Goal: Task Accomplishment & Management: Complete application form

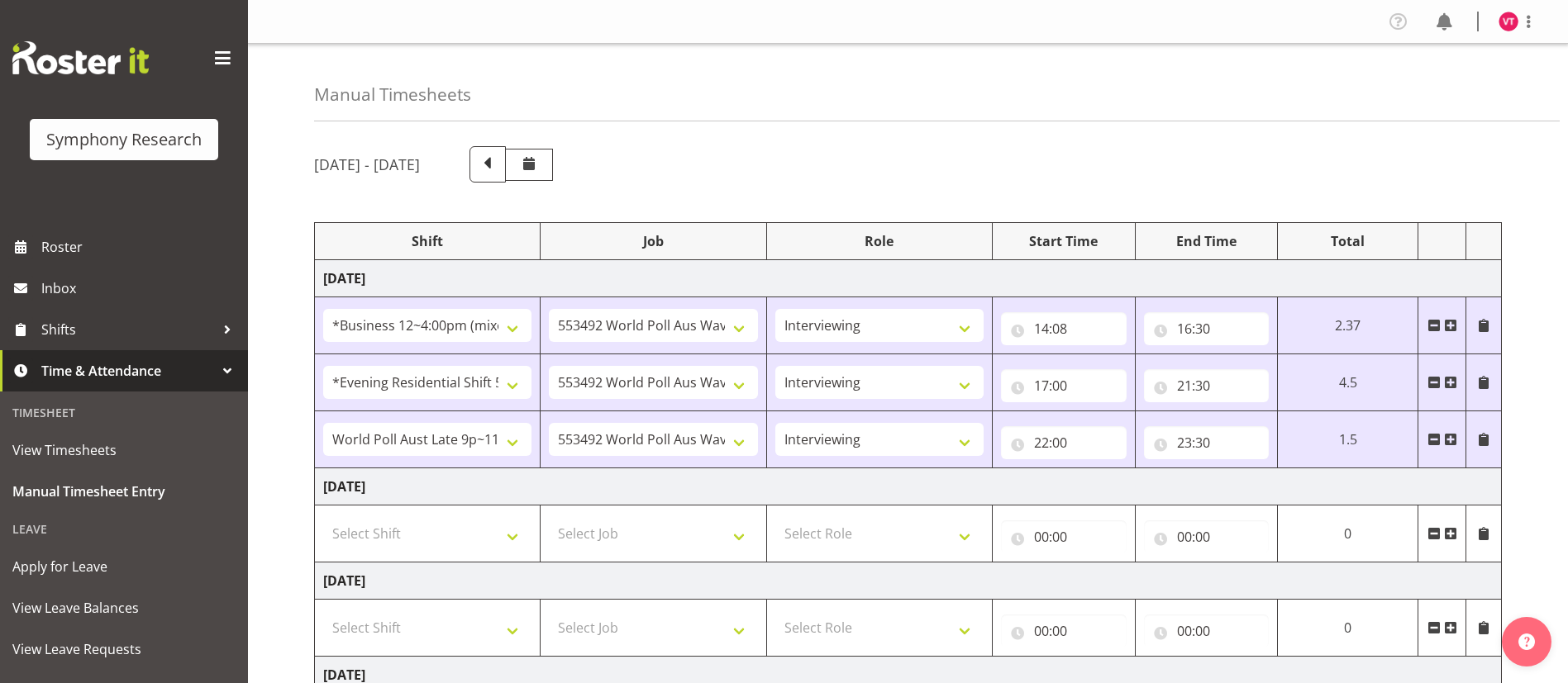
select select "81741"
select select "10499"
select select "47"
select select "48116"
select select "10499"
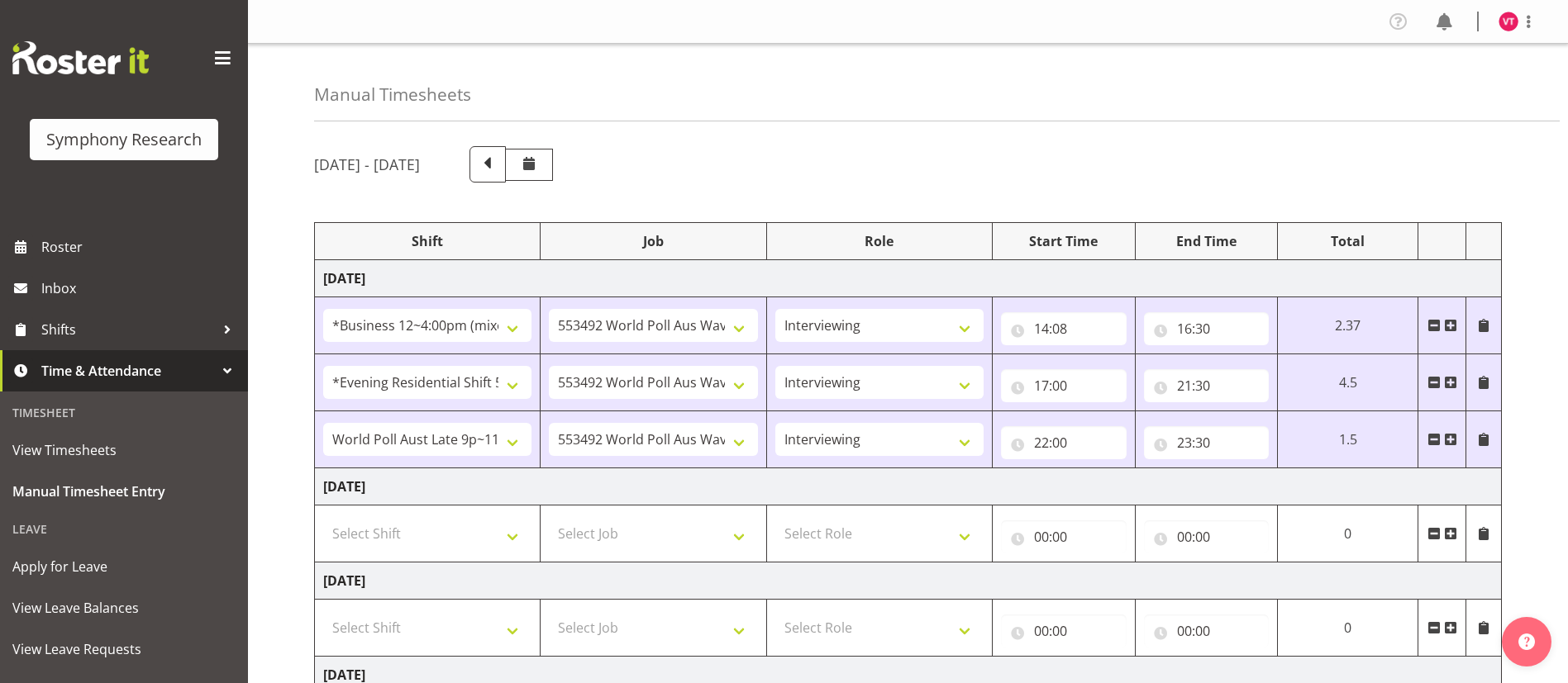
select select "47"
select select "57511"
select select "10499"
select select "47"
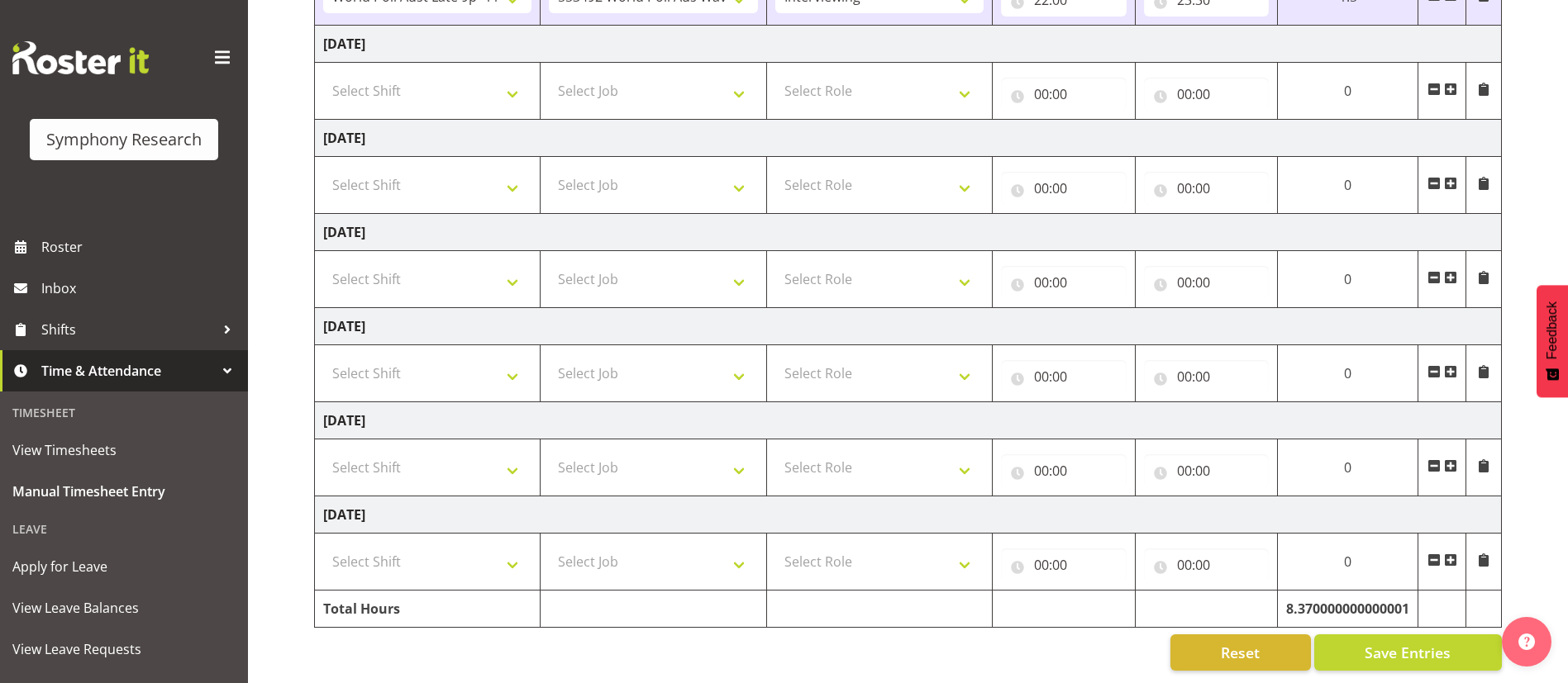
scroll to position [457, 0]
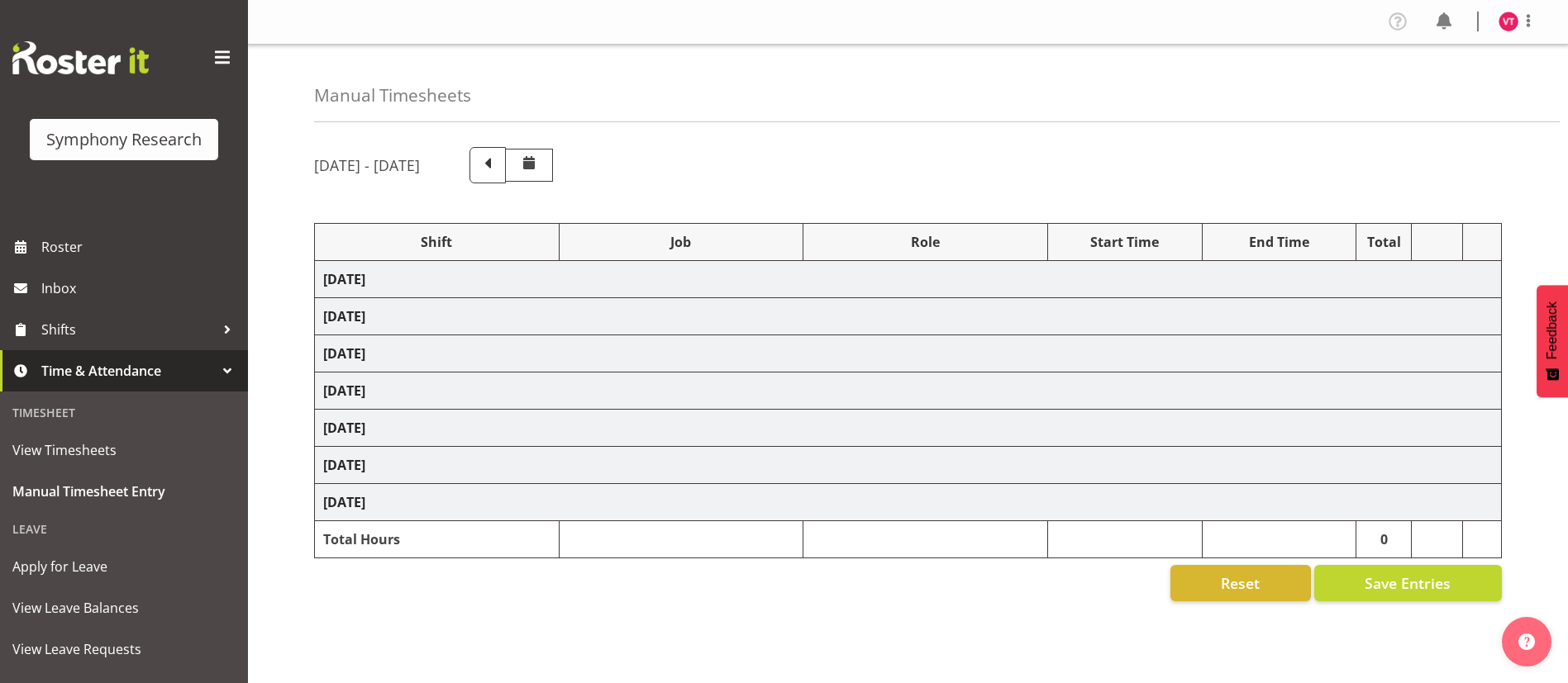
select select "81741"
select select "10499"
select select "47"
select select "48116"
select select "10499"
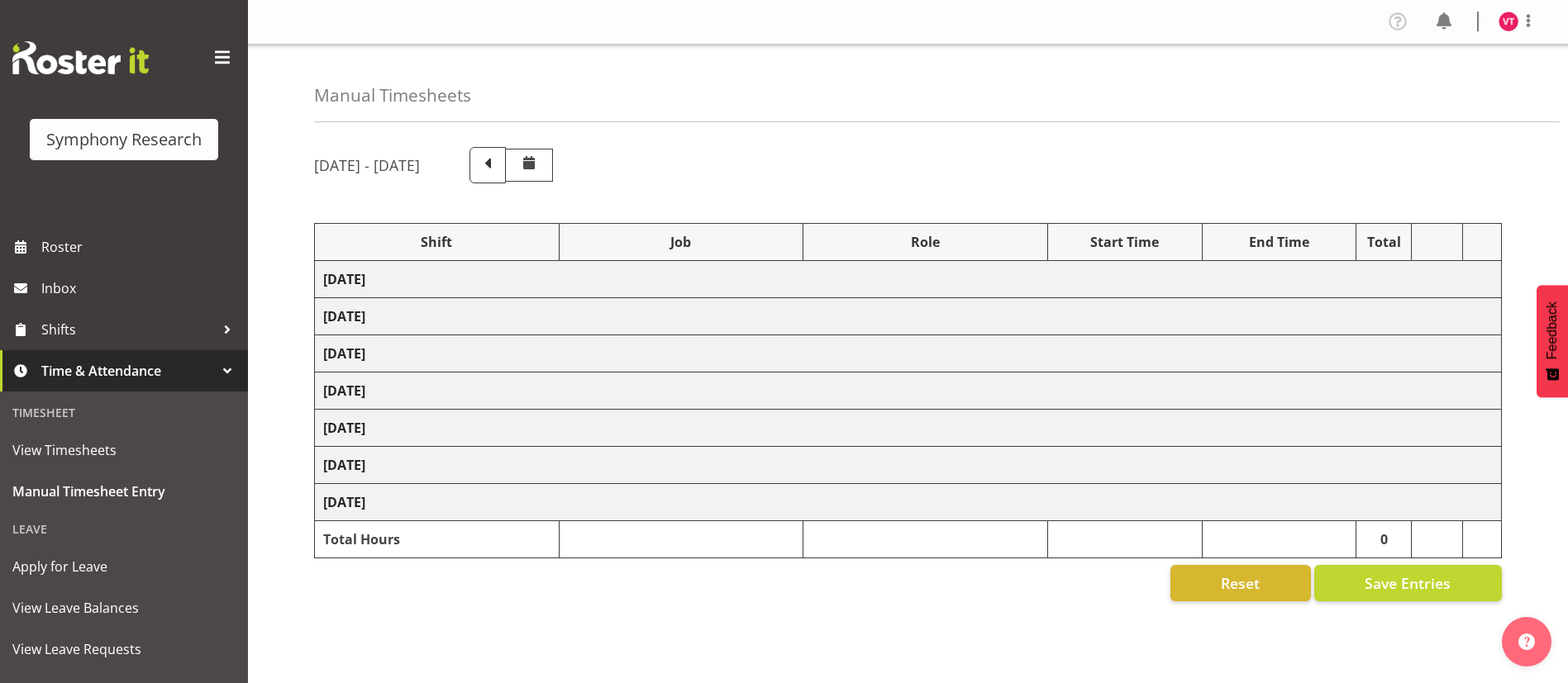
select select "47"
select select "57511"
select select "10499"
select select "47"
select select "48116"
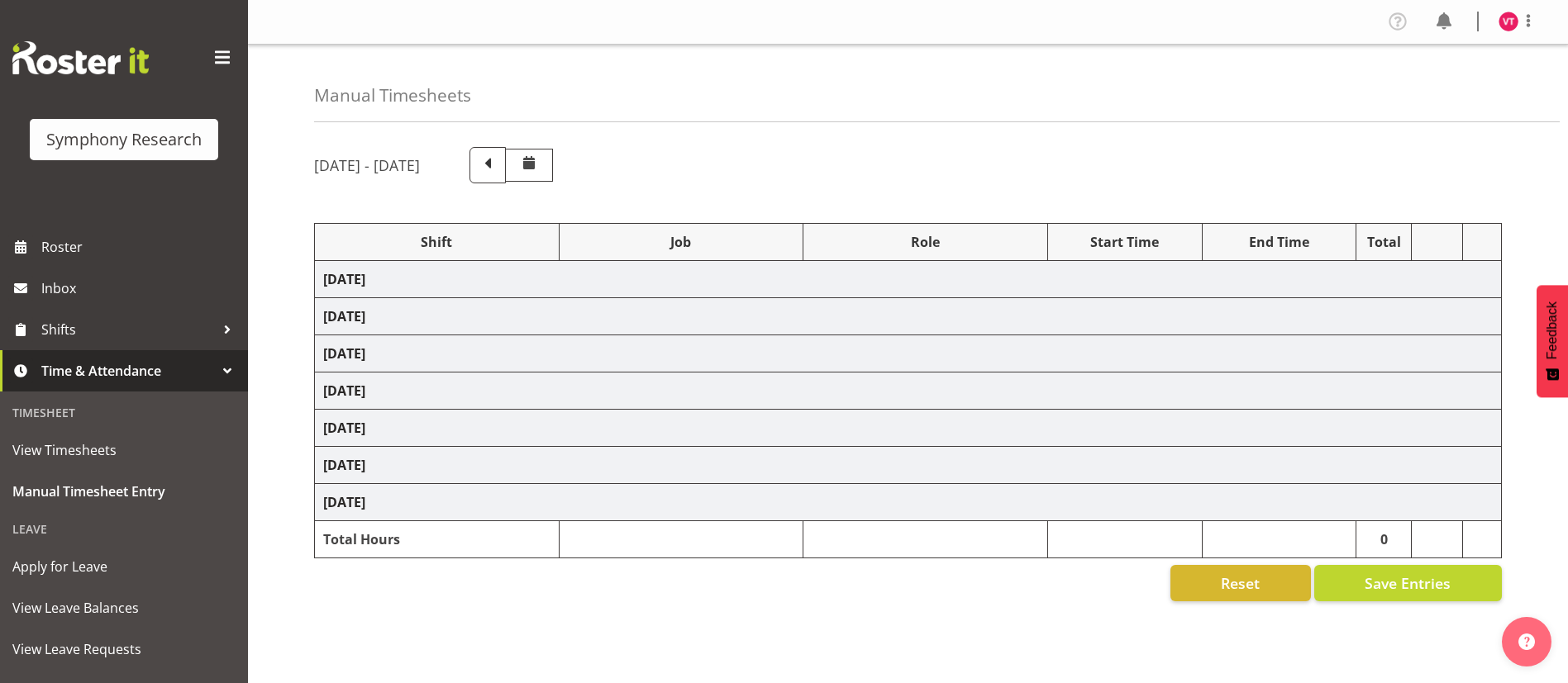
select select "10587"
select select "47"
select select "48116"
select select "10499"
select select "47"
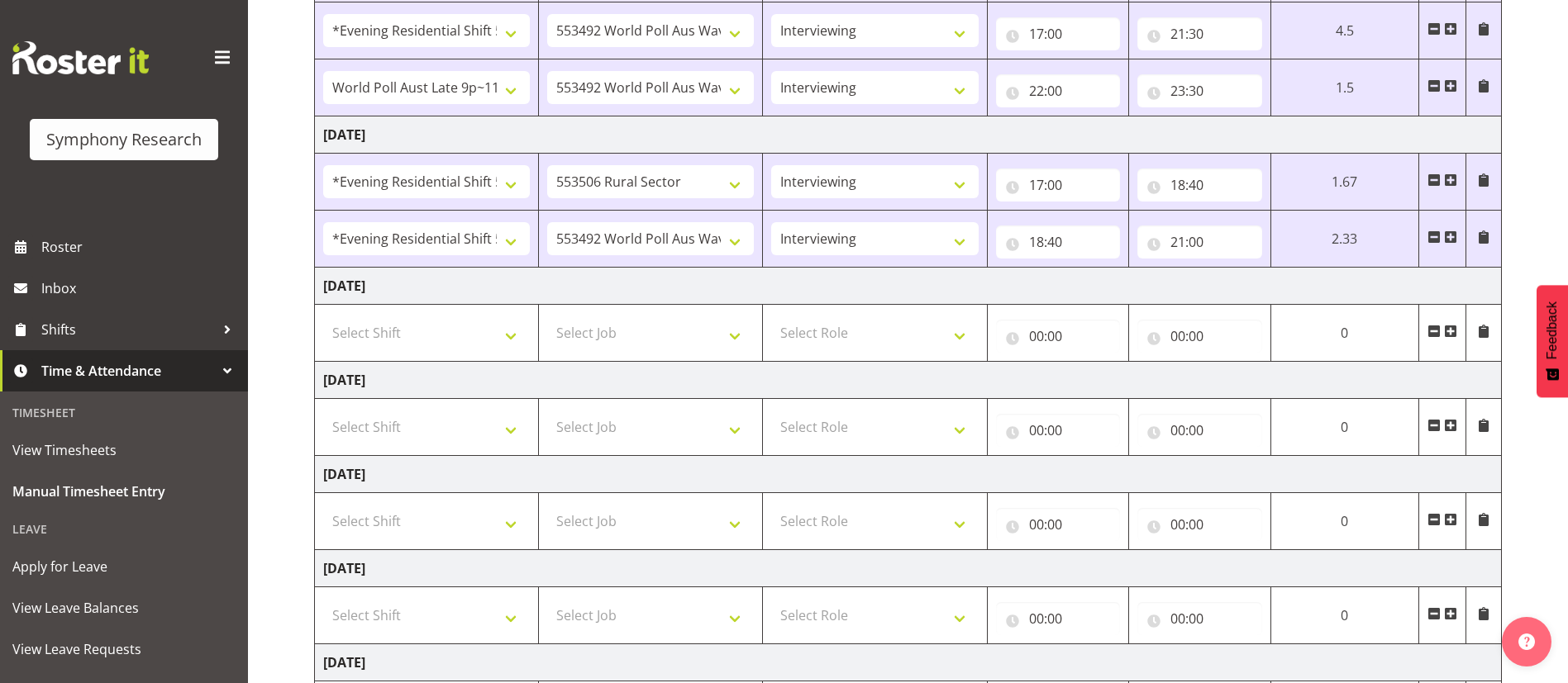
scroll to position [357, 0]
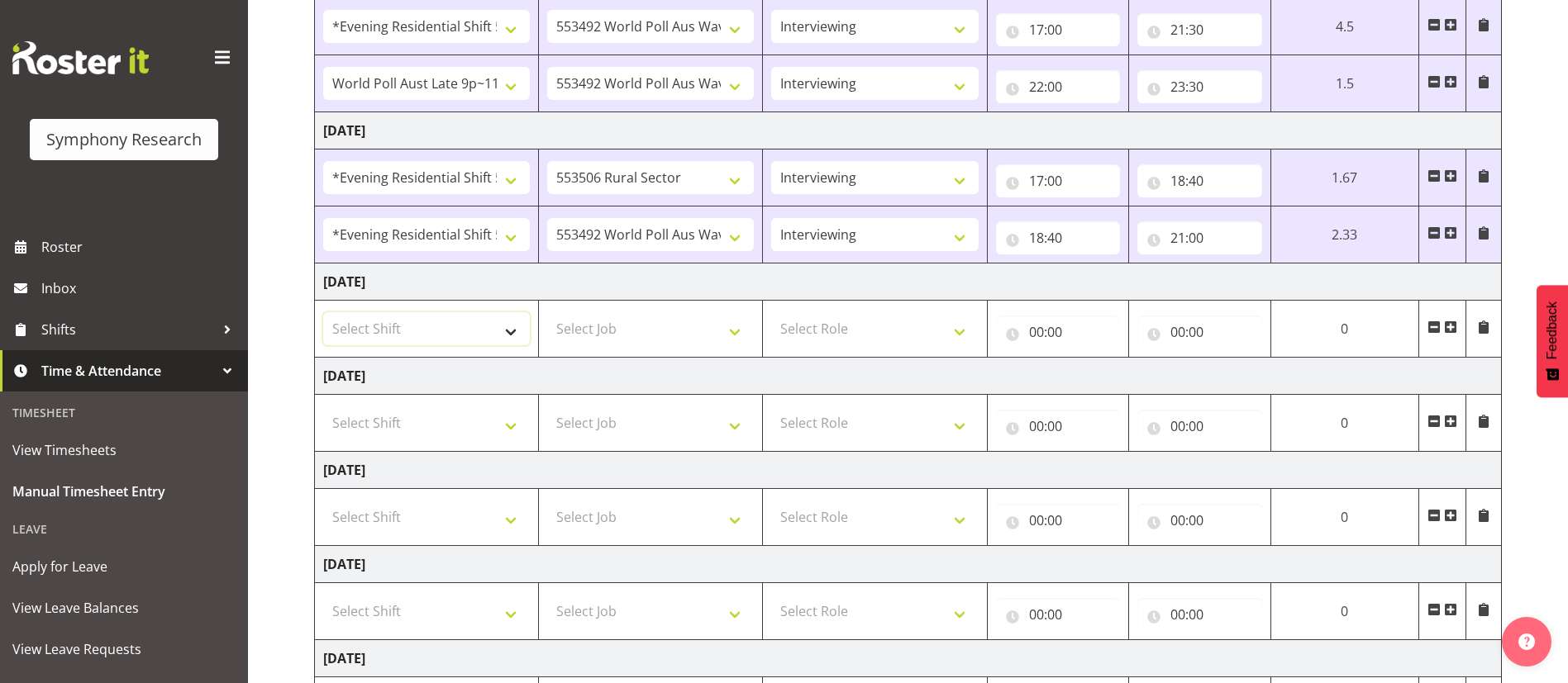
click at [509, 321] on select "Select Shift !!Weekend Residential (Roster IT Shift Label) *Business 9/10am ~ 4…" at bounding box center [427, 329] width 207 height 33
select select "81741"
click at [323, 313] on select "Select Shift !!Weekend Residential (Roster IT Shift Label) *Business 9/10am ~ 4…" at bounding box center [427, 329] width 207 height 33
click at [621, 323] on select "Select Job 550060 IF Admin 553492 World Poll Aus Wave 2 Main 2025 553493 World …" at bounding box center [651, 329] width 207 height 33
select select "10499"
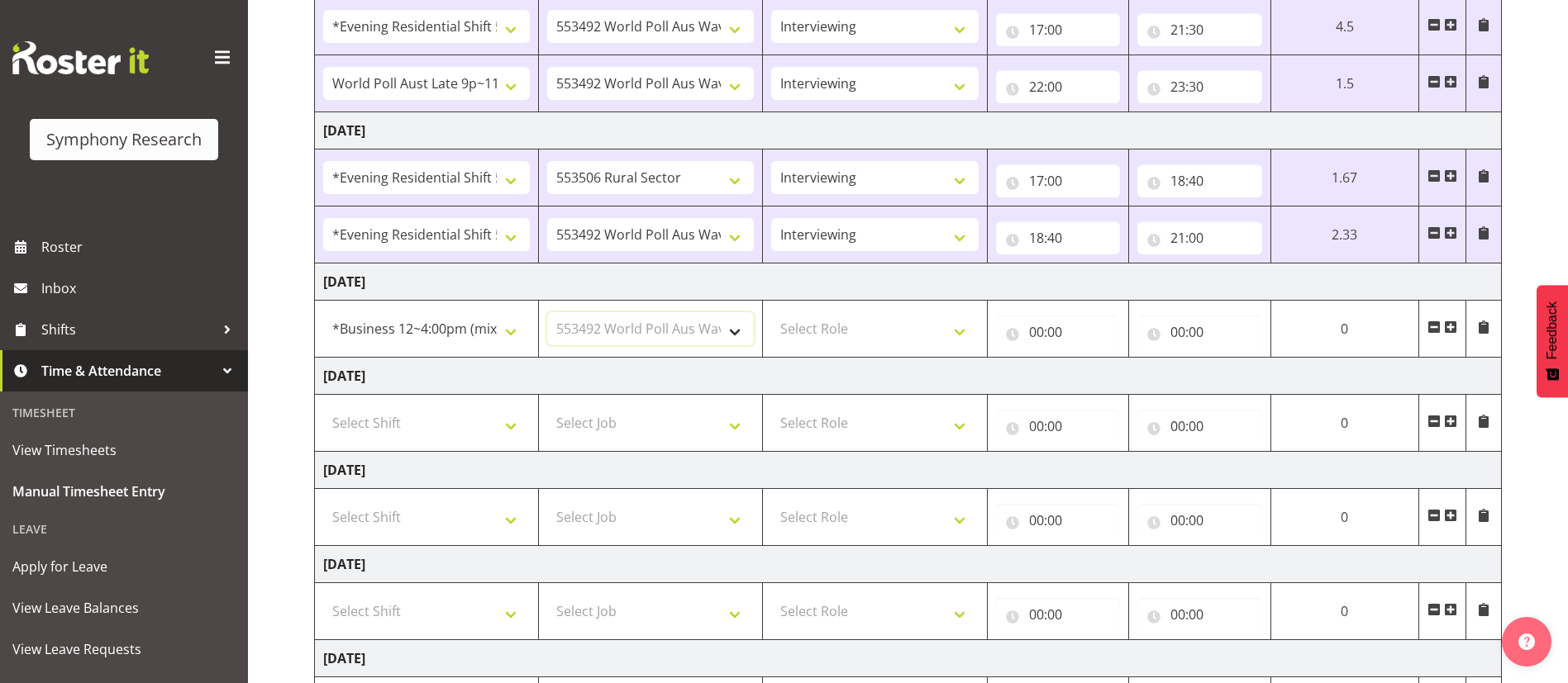
click at [547, 313] on select "Select Job 550060 IF Admin 553492 World Poll Aus Wave 2 Main 2025 553493 World …" at bounding box center [651, 329] width 207 height 33
click at [912, 334] on select "Select Role Briefing Interviewing" at bounding box center [874, 329] width 207 height 33
select select "47"
click at [771, 313] on select "Select Role Briefing Interviewing" at bounding box center [874, 329] width 207 height 33
click at [1045, 332] on input "00:00" at bounding box center [1058, 332] width 125 height 33
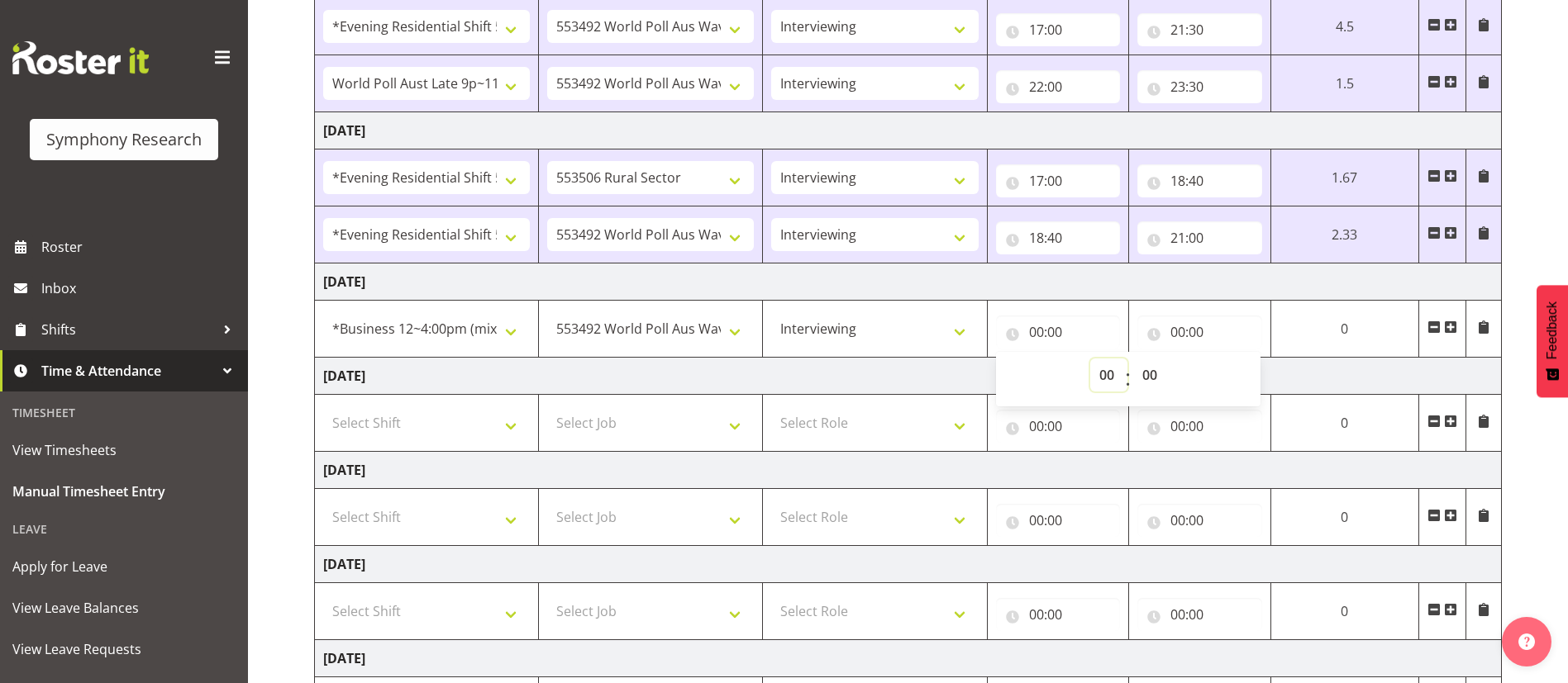
click at [1108, 372] on select "00 01 02 03 04 05 06 07 08 09 10 11 12 13 14 15 16 17 18 19 20 21 22 23" at bounding box center [1108, 375] width 37 height 33
select select "14"
click at [1127, 359] on select "00 01 02 03 04 05 06 07 08 09 10 11 12 13 14 15 16 17 18 19 20 21 22 23" at bounding box center [1108, 375] width 37 height 33
type input "14:00"
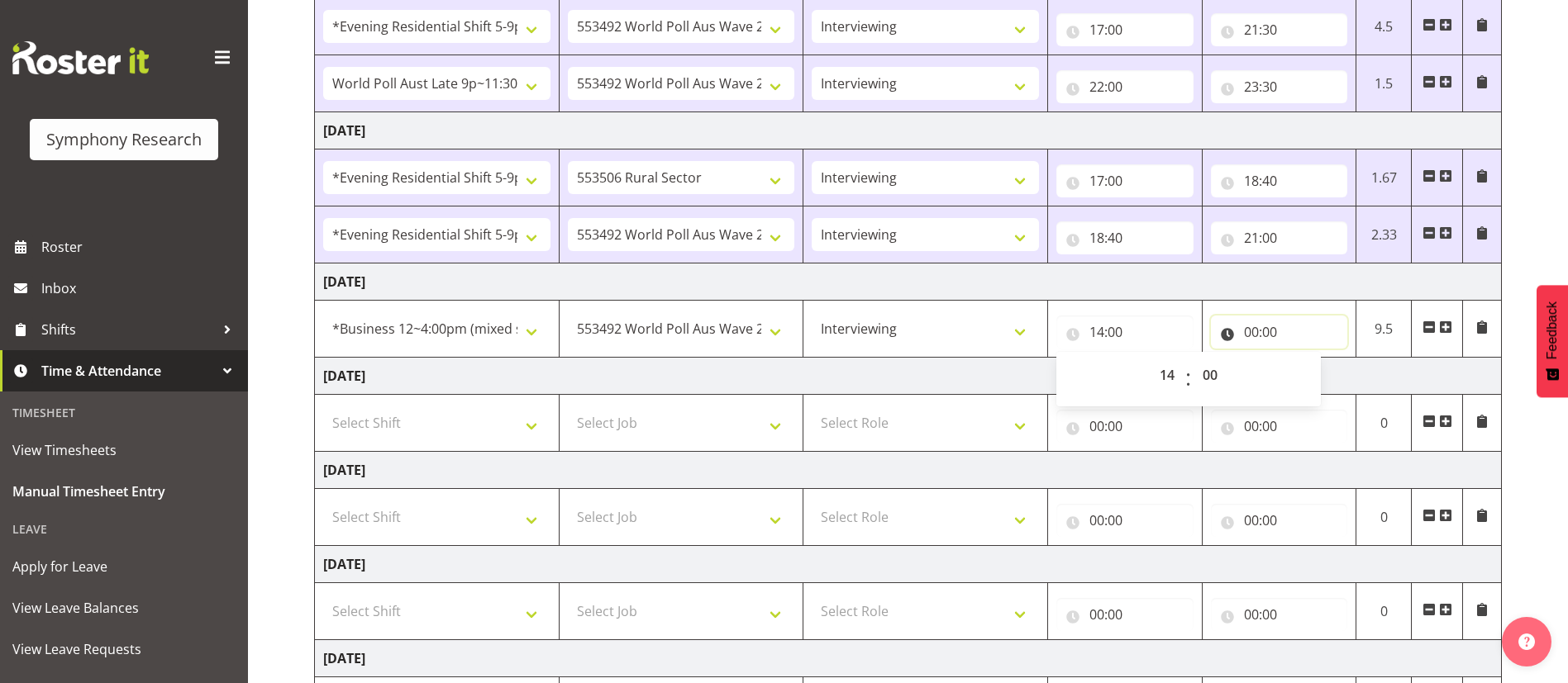
click at [1251, 328] on input "00:00" at bounding box center [1279, 332] width 137 height 33
click at [1323, 375] on select "00 01 02 03 04 05 06 07 08 09 10 11 12 13 14 15 16 17 18 19 20 21 22 23" at bounding box center [1323, 375] width 37 height 33
select select "18"
click at [1305, 359] on select "00 01 02 03 04 05 06 07 08 09 10 11 12 13 14 15 16 17 18 19 20 21 22 23" at bounding box center [1323, 375] width 37 height 33
type input "18:00"
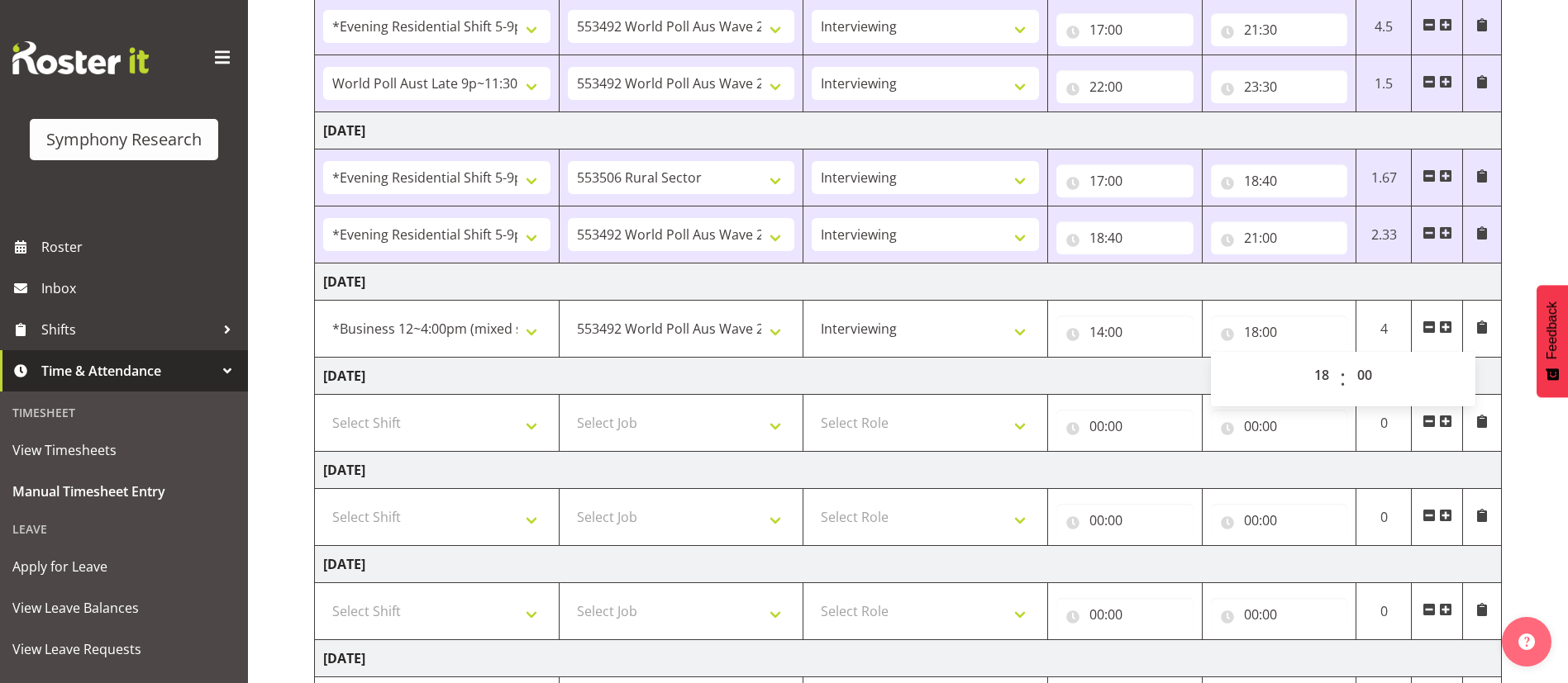
click at [1121, 379] on td "[DATE]" at bounding box center [908, 376] width 1187 height 37
click at [1446, 327] on span at bounding box center [1446, 327] width 13 height 13
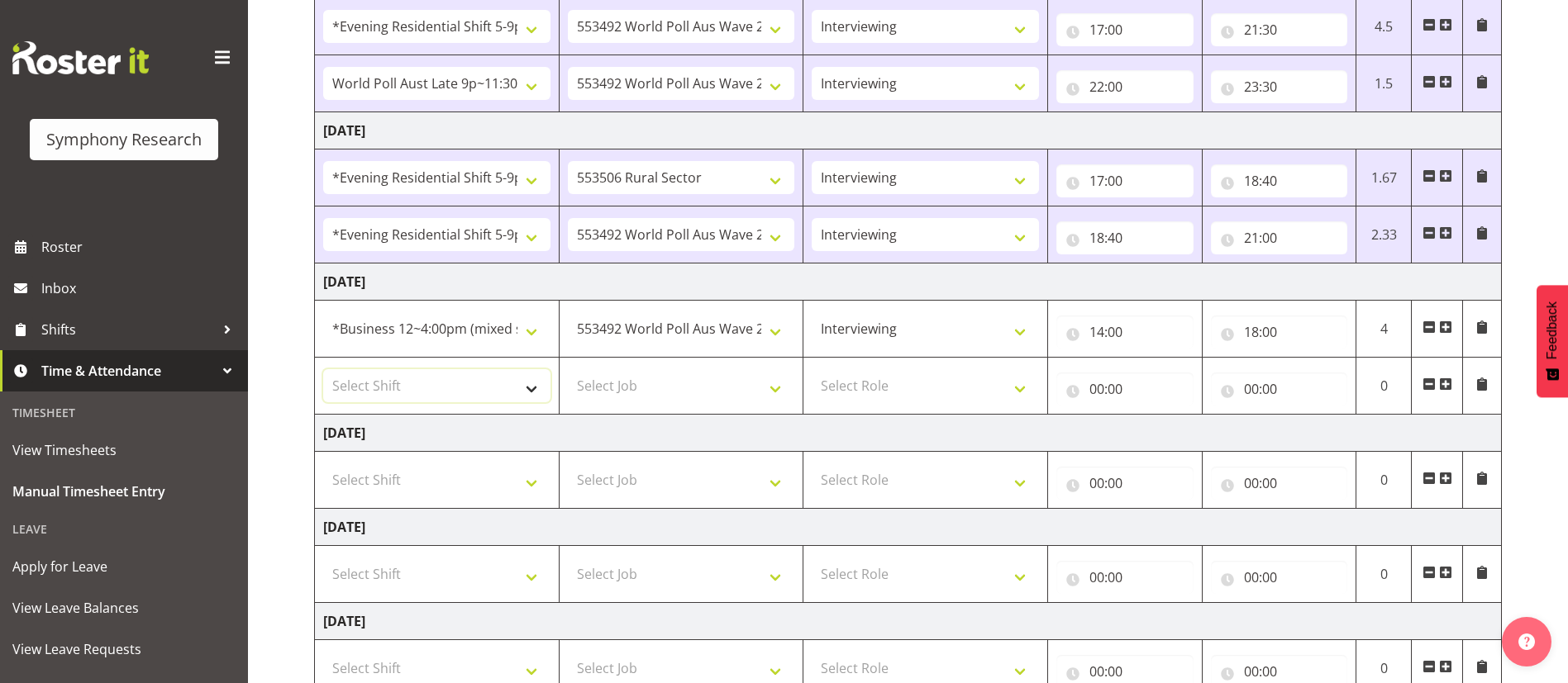
click at [531, 384] on select "Select Shift !!Weekend Residential (Roster IT Shift Label) *Business 9/10am ~ 4…" at bounding box center [437, 386] width 227 height 33
select select "56692"
click at [323, 370] on select "Select Shift !!Weekend Residential (Roster IT Shift Label) *Business 9/10am ~ 4…" at bounding box center [437, 386] width 227 height 33
click at [656, 379] on select "Select Job 550060 IF Admin 553492 World Poll Aus Wave 2 Main 2025 553493 World …" at bounding box center [681, 386] width 227 height 33
select select "10499"
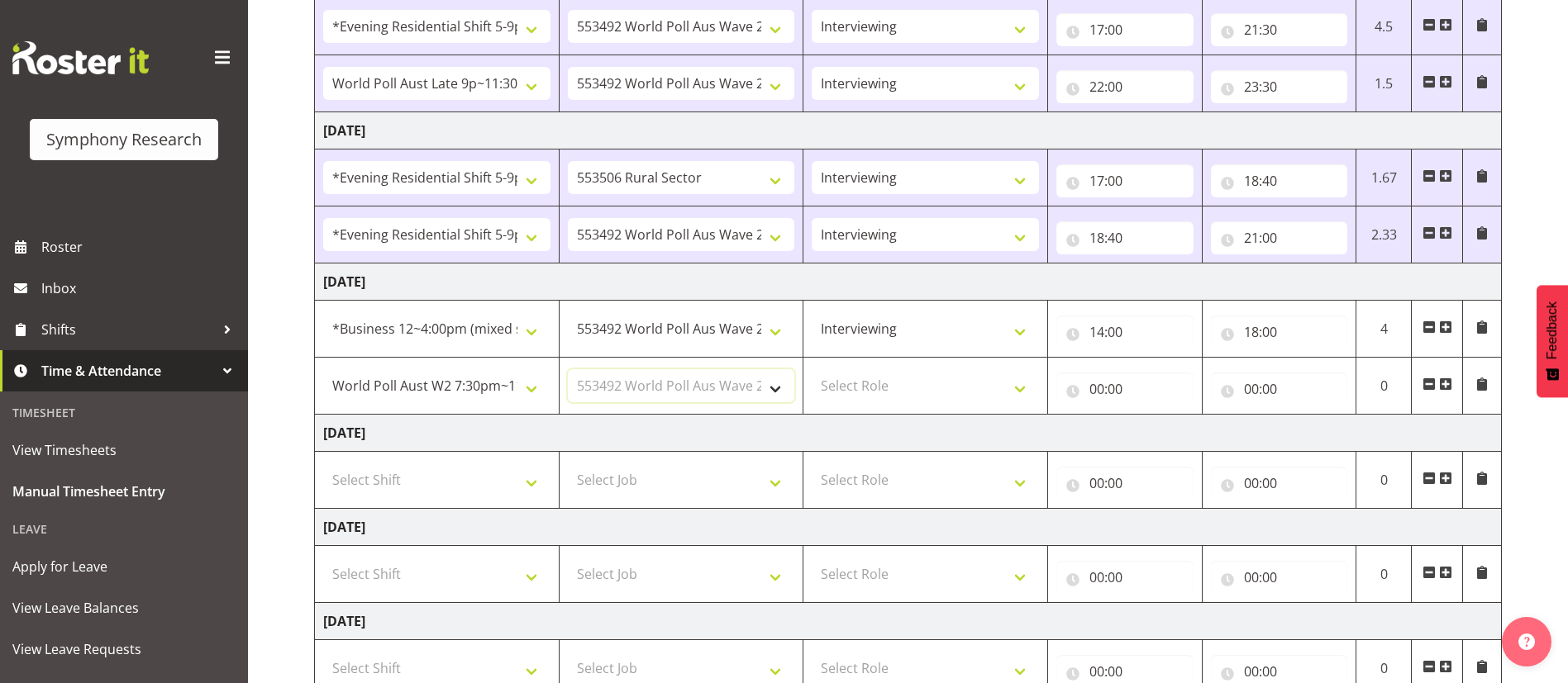
click at [568, 370] on select "Select Job 550060 IF Admin 553492 World Poll Aus Wave 2 Main 2025 553493 World …" at bounding box center [681, 386] width 227 height 33
click at [930, 380] on select "Select Role Briefing Interviewing" at bounding box center [925, 386] width 227 height 33
select select "47"
click at [811, 370] on select "Select Role Briefing Interviewing" at bounding box center [925, 386] width 227 height 33
click at [1097, 387] on input "00:00" at bounding box center [1125, 389] width 137 height 33
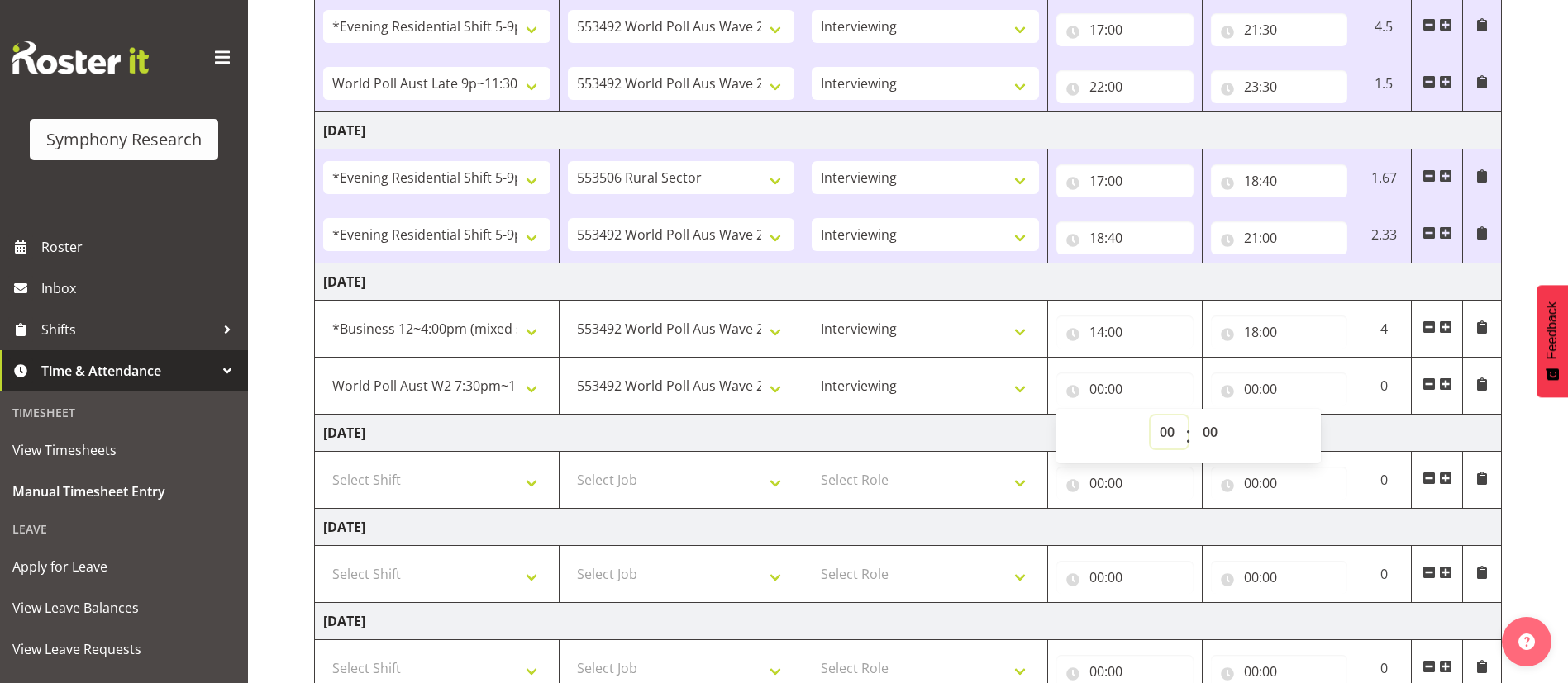
click at [1172, 432] on select "00 01 02 03 04 05 06 07 08 09 10 11 12 13 14 15 16 17 18 19 20 21 22 23" at bounding box center [1169, 432] width 37 height 33
select select "19"
click at [1150, 416] on select "00 01 02 03 04 05 06 07 08 09 10 11 12 13 14 15 16 17 18 19 20 21 22 23" at bounding box center [1169, 432] width 37 height 33
type input "19:00"
click at [1212, 437] on select "00 01 02 03 04 05 06 07 08 09 10 11 12 13 14 15 16 17 18 19 20 21 22 23 24 25 2…" at bounding box center [1212, 432] width 37 height 33
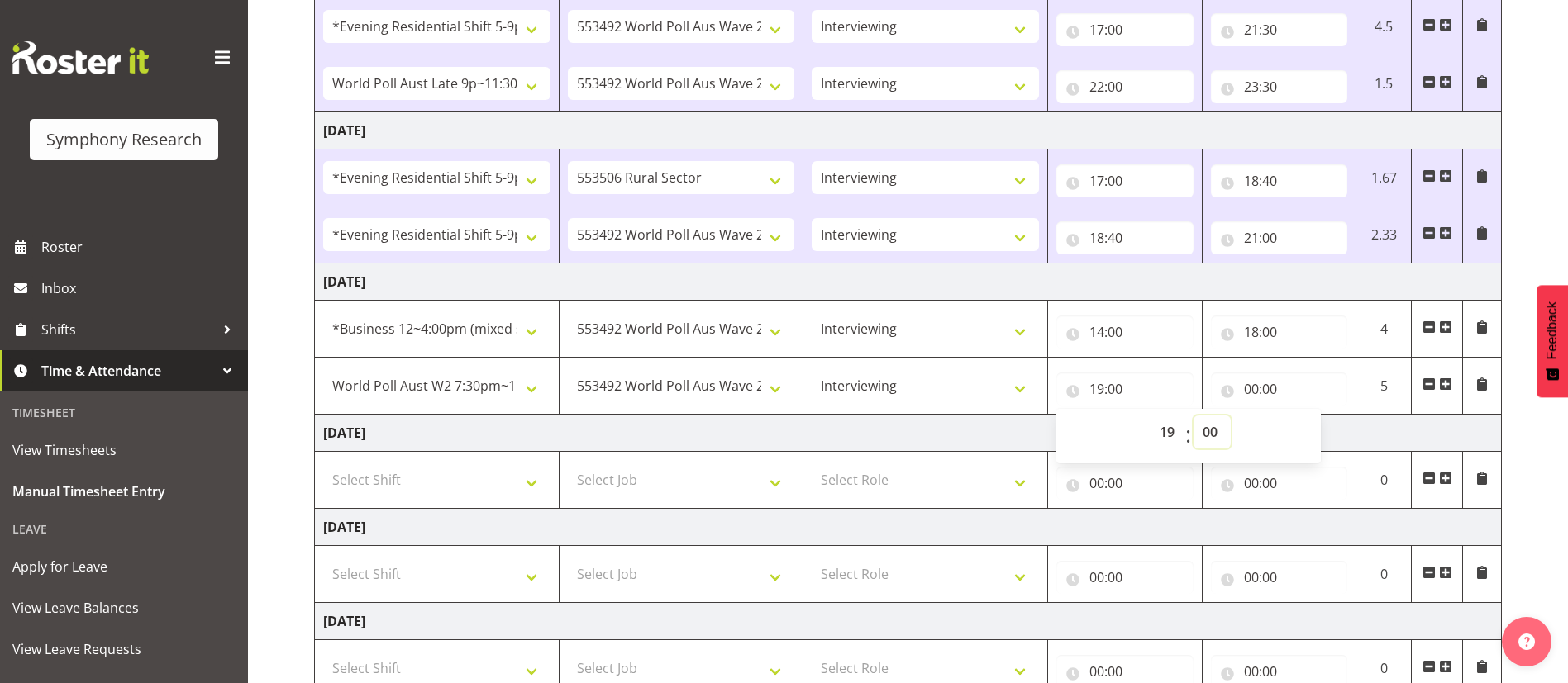
select select "30"
click at [1193, 416] on select "00 01 02 03 04 05 06 07 08 09 10 11 12 13 14 15 16 17 18 19 20 21 22 23 24 25 2…" at bounding box center [1212, 432] width 37 height 33
type input "19:30"
click at [1255, 386] on input "00:00" at bounding box center [1279, 389] width 137 height 33
click at [1325, 431] on select "00 01 02 03 04 05 06 07 08 09 10 11 12 13 14 15 16 17 18 19 20 21 22 23" at bounding box center [1323, 432] width 37 height 33
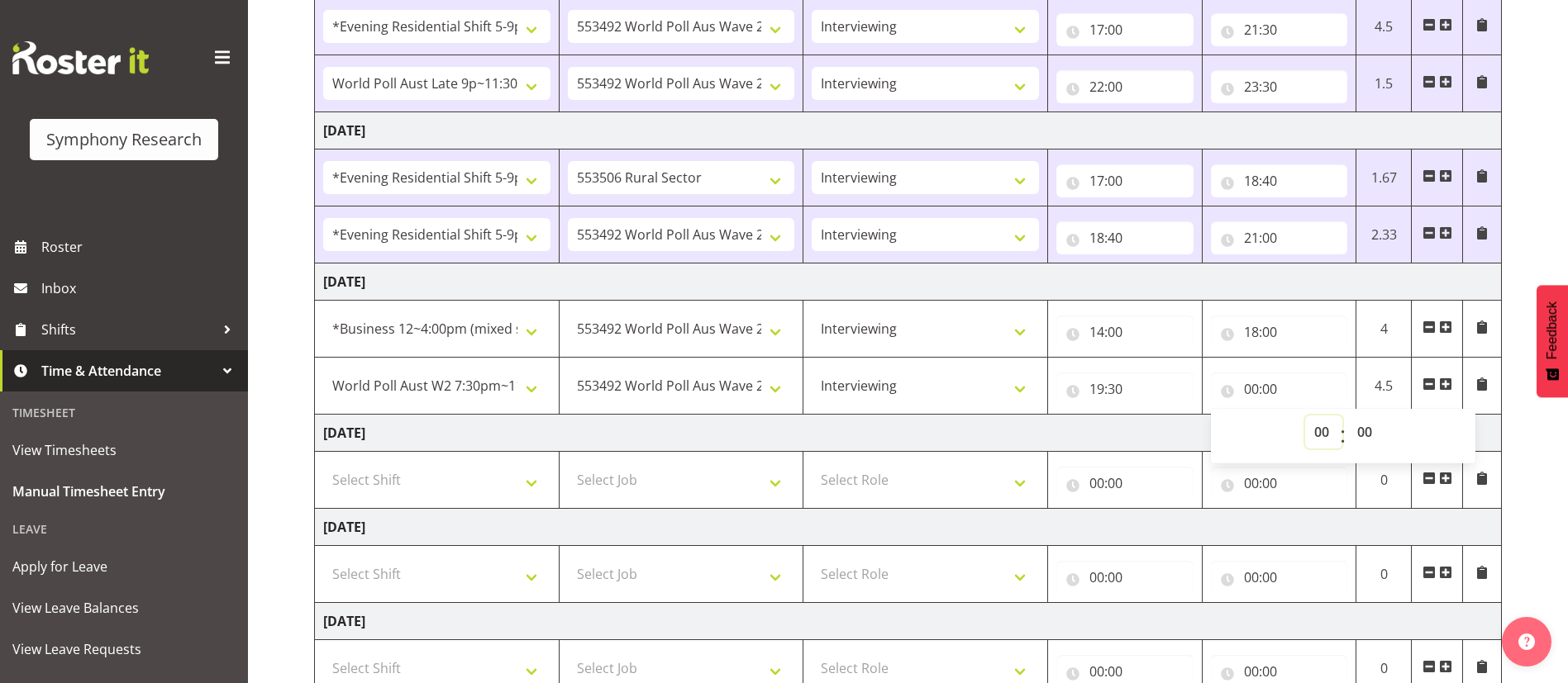
select select "23"
click at [1305, 416] on select "00 01 02 03 04 05 06 07 08 09 10 11 12 13 14 15 16 17 18 19 20 21 22 23" at bounding box center [1323, 432] width 37 height 33
type input "23:00"
click at [1367, 436] on select "00 01 02 03 04 05 06 07 08 09 10 11 12 13 14 15 16 17 18 19 20 21 22 23 24 25 2…" at bounding box center [1366, 432] width 37 height 33
select select "30"
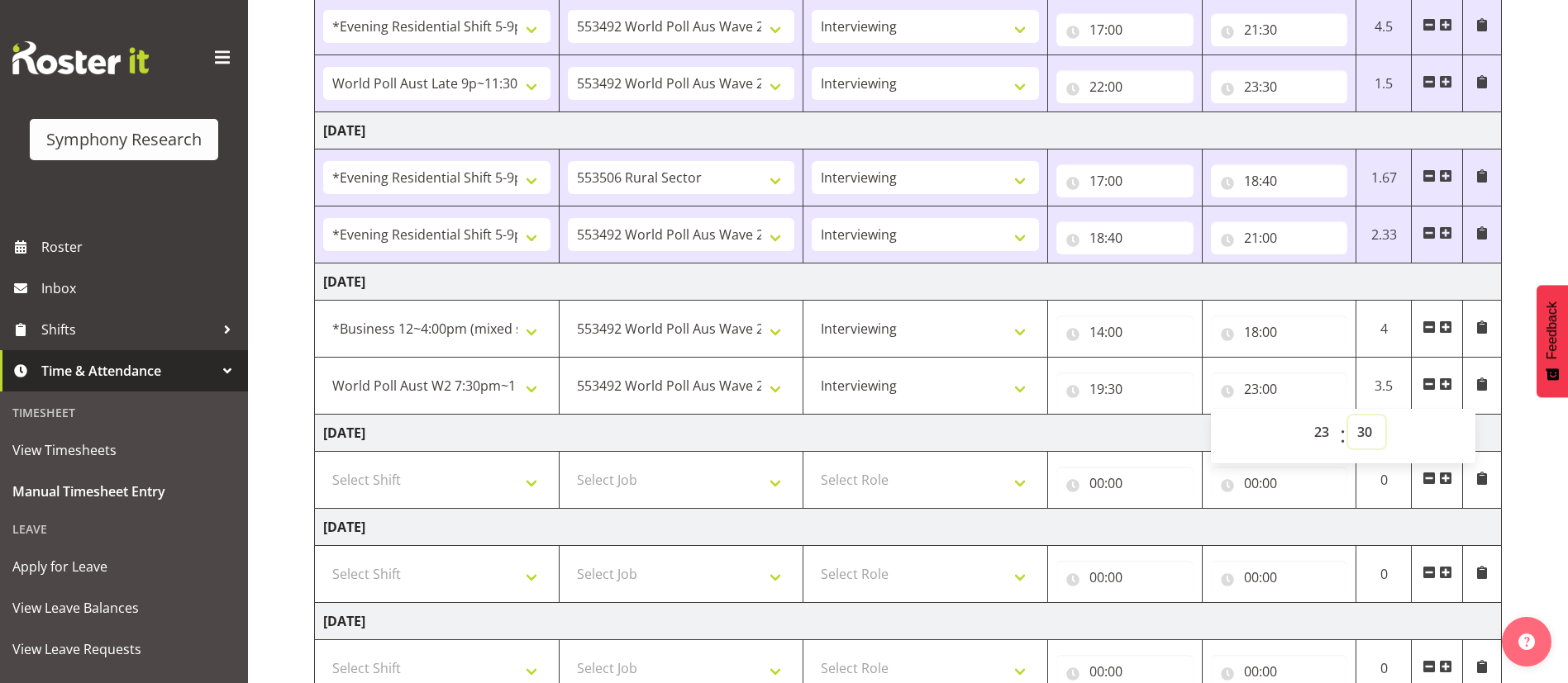
click at [1348, 416] on select "00 01 02 03 04 05 06 07 08 09 10 11 12 13 14 15 16 17 18 19 20 21 22 23 24 25 2…" at bounding box center [1366, 432] width 37 height 33
type input "23:30"
click at [1099, 420] on td "[DATE]" at bounding box center [908, 433] width 1187 height 37
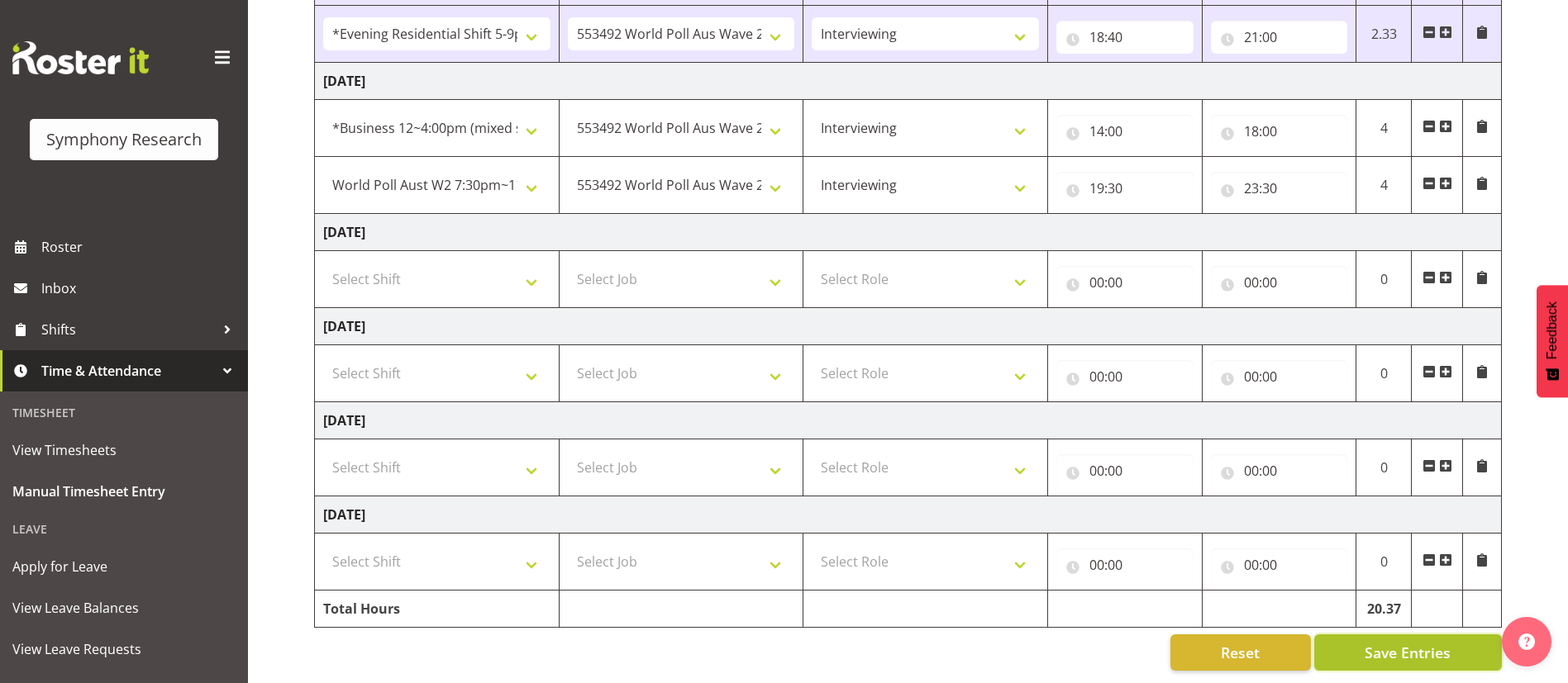
click at [1354, 638] on button "Save Entries" at bounding box center [1408, 653] width 188 height 36
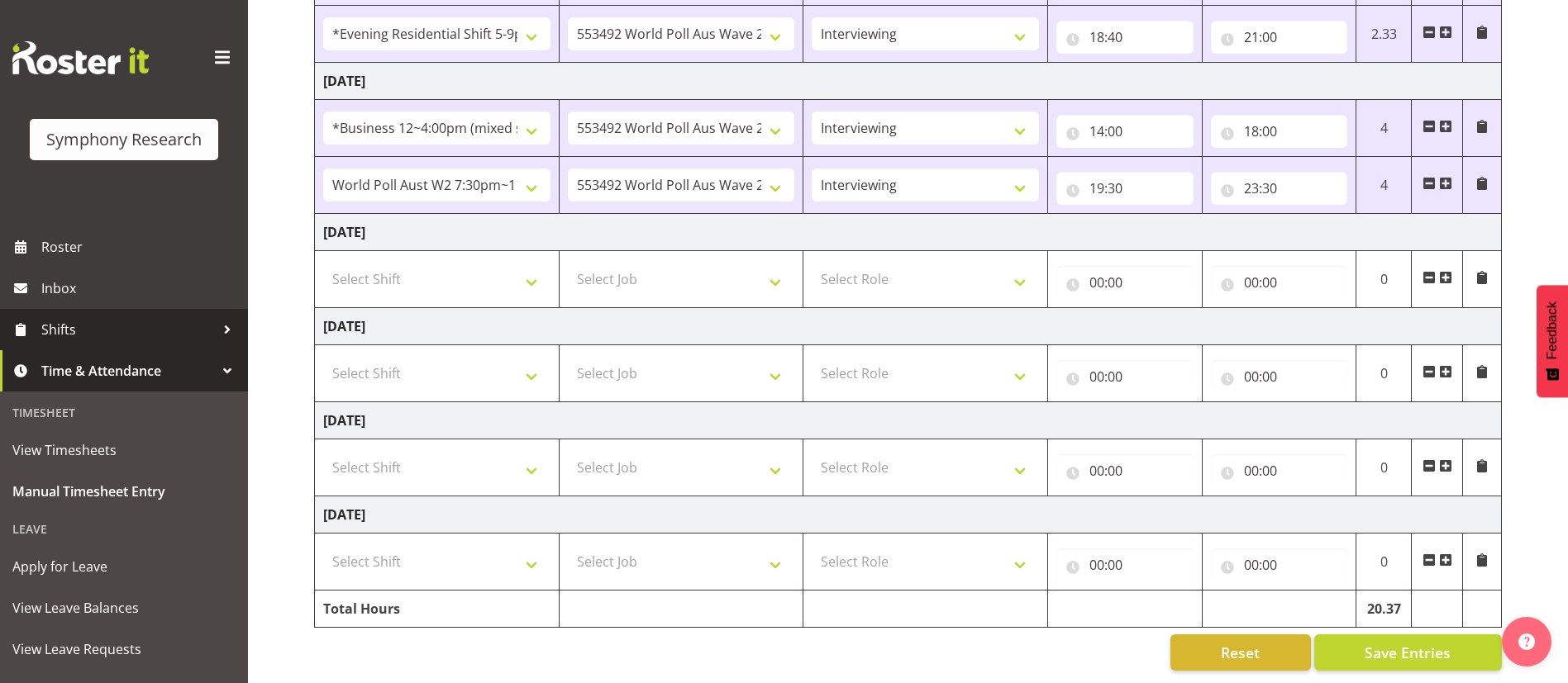
click at [117, 320] on span "Shifts" at bounding box center [128, 330] width 174 height 25
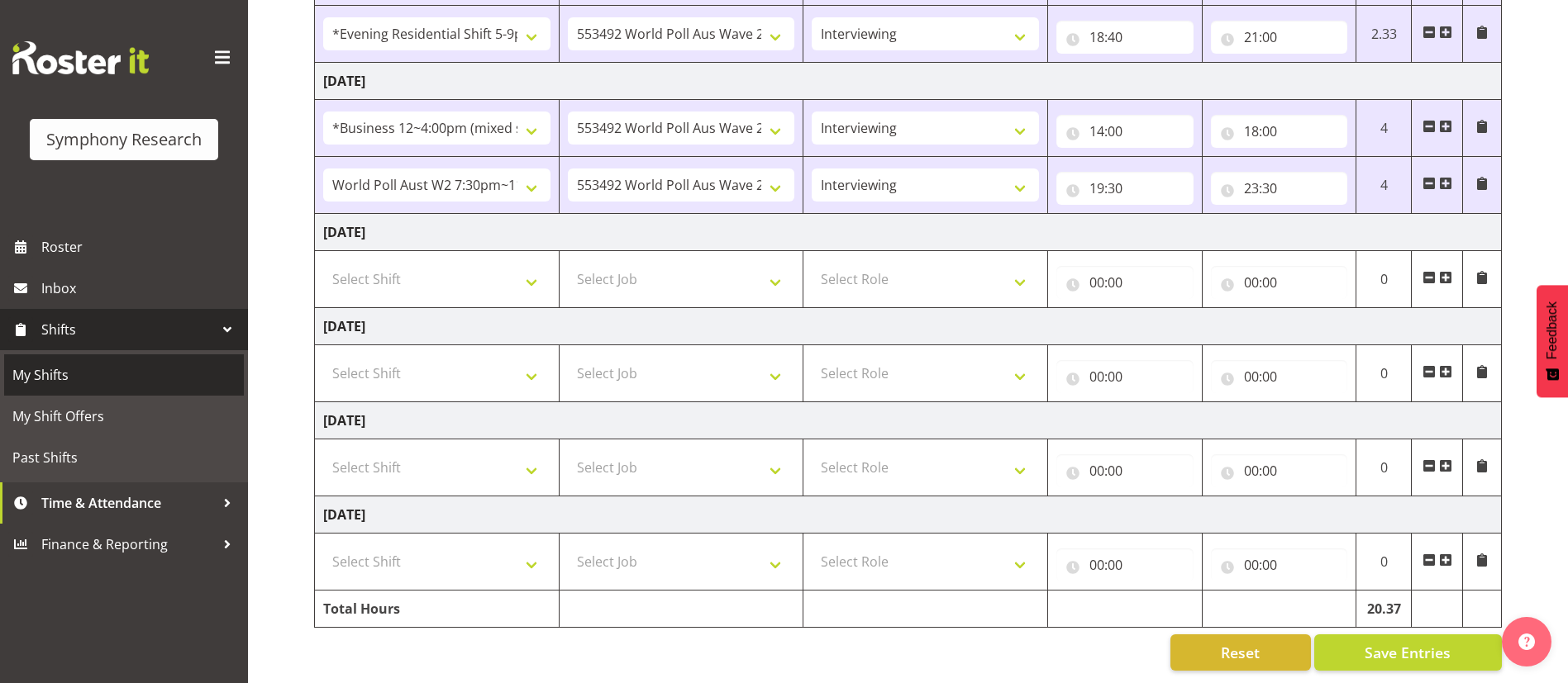
click at [69, 382] on span "My Shifts" at bounding box center [124, 375] width 223 height 25
